Goal: Transaction & Acquisition: Subscribe to service/newsletter

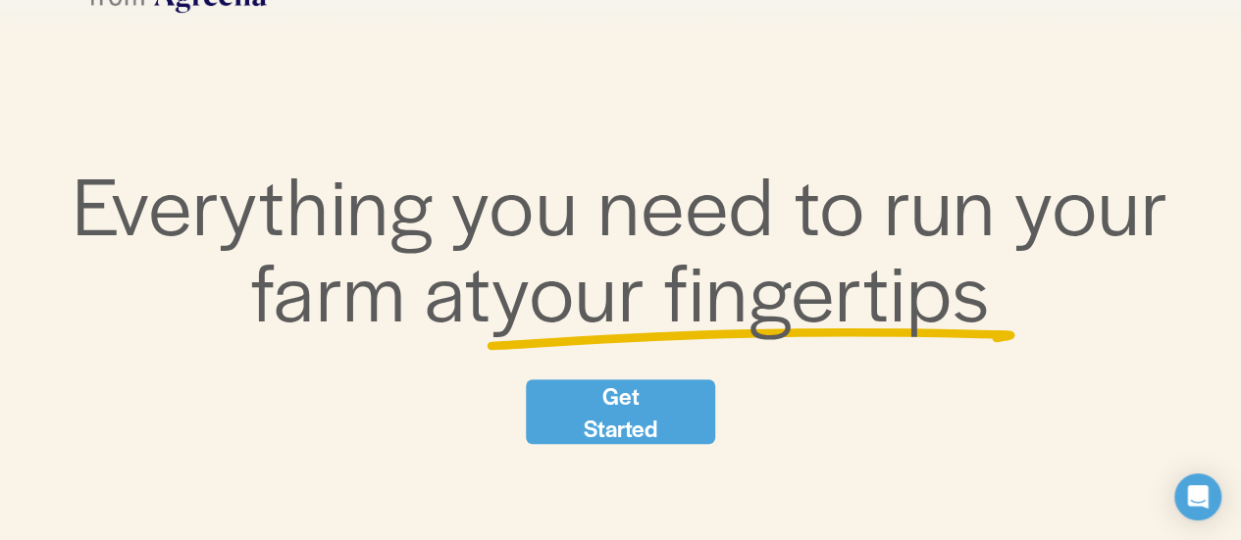
scroll to position [196, 0]
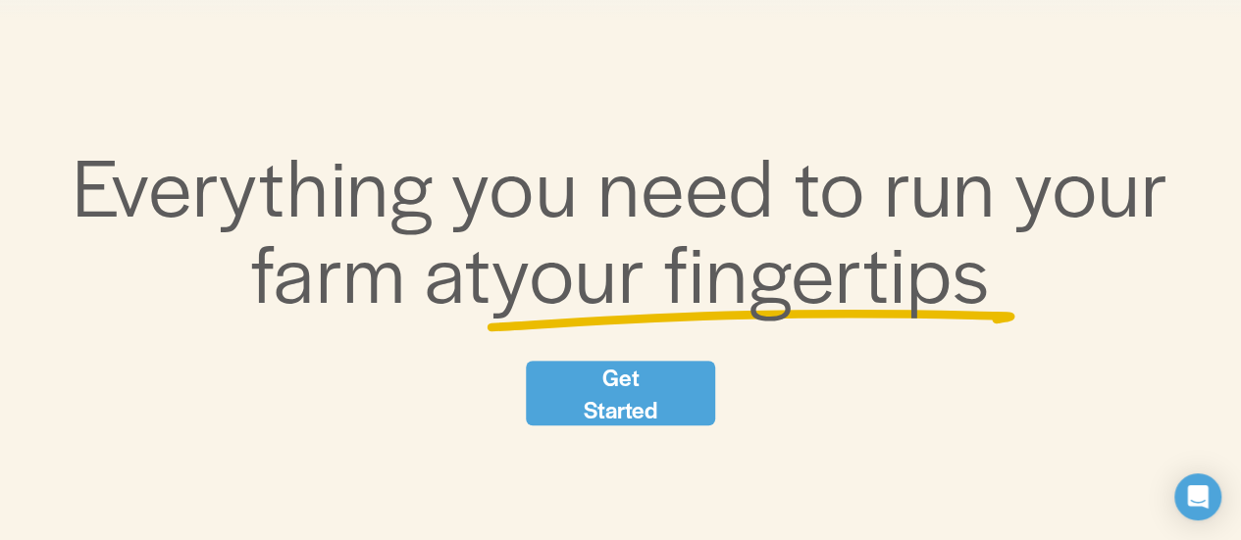
click at [634, 385] on link "Get Started" at bounding box center [620, 393] width 189 height 65
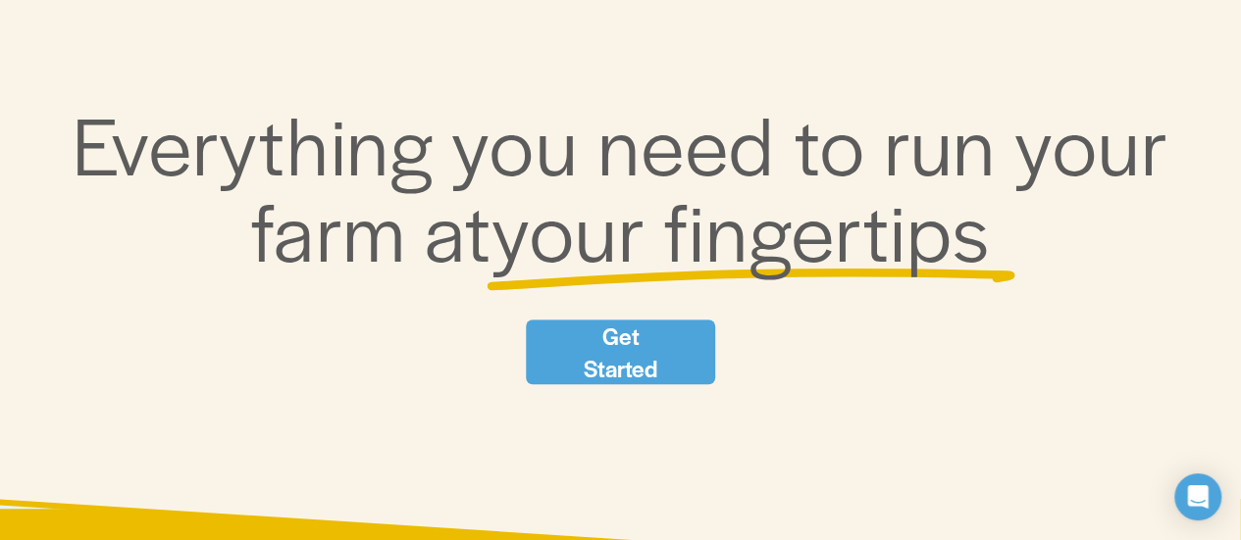
scroll to position [275, 0]
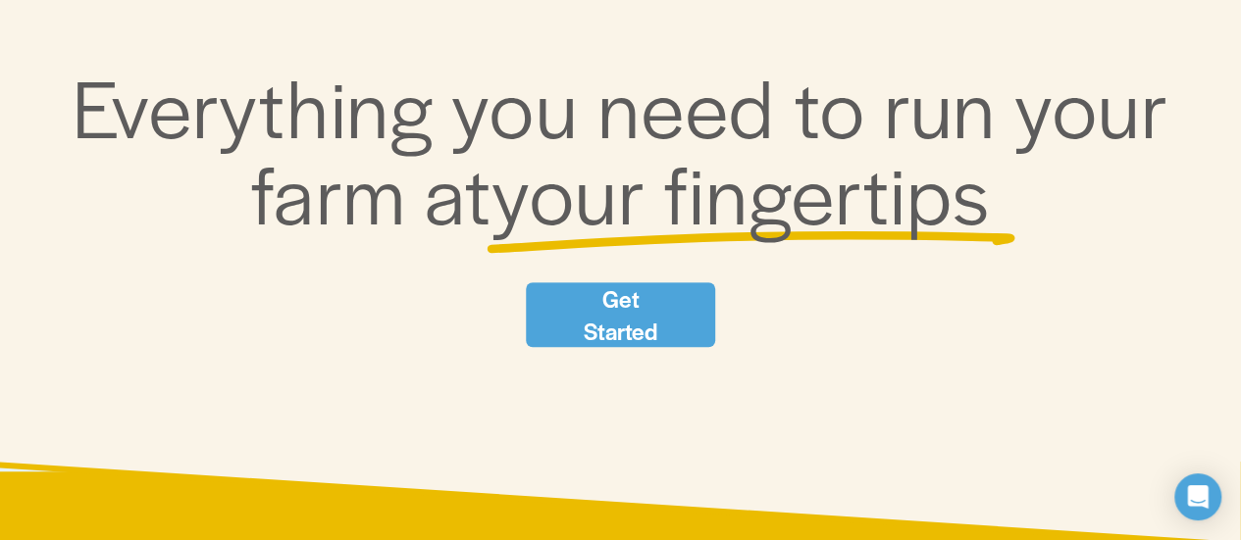
click at [634, 308] on link "Get Started" at bounding box center [620, 315] width 189 height 65
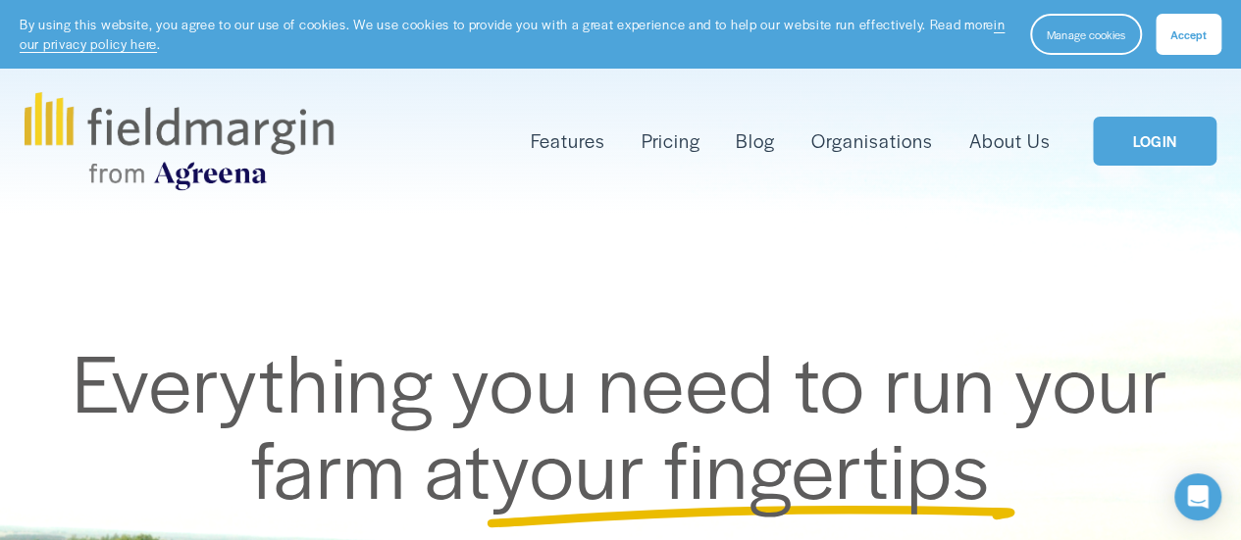
scroll to position [39, 0]
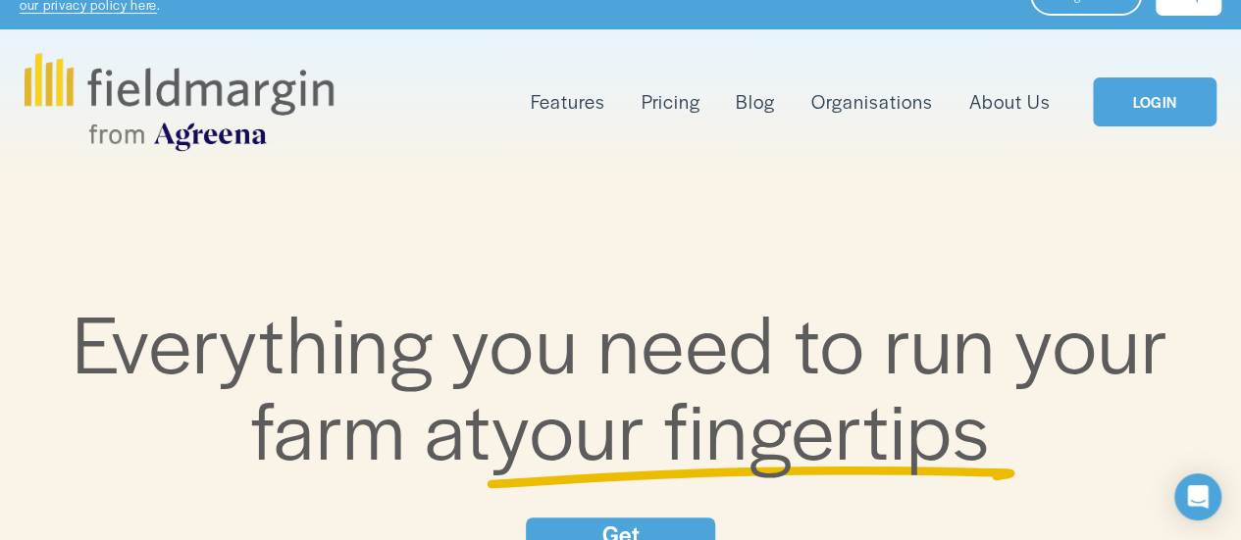
click at [1146, 101] on link "LOGIN" at bounding box center [1155, 102] width 124 height 50
